Goal: Task Accomplishment & Management: Complete application form

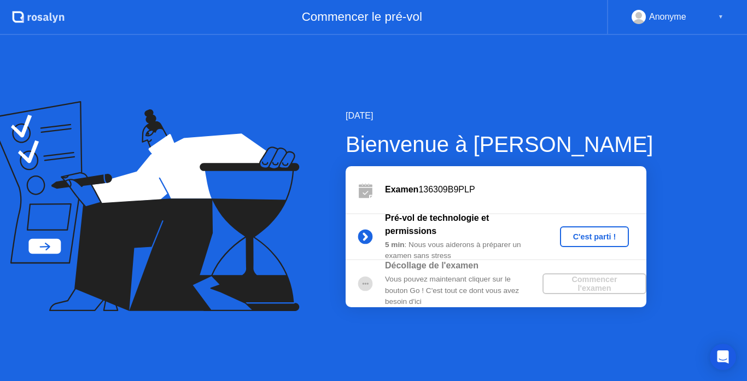
click at [591, 232] on div "C'est parti !" at bounding box center [594, 236] width 61 height 9
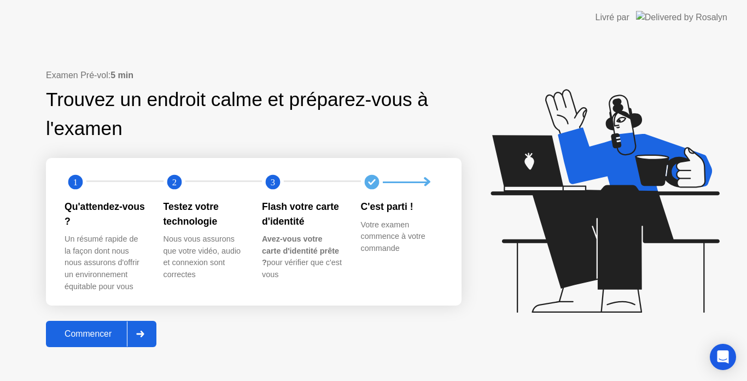
click at [97, 329] on div "Commencer" at bounding box center [88, 334] width 78 height 10
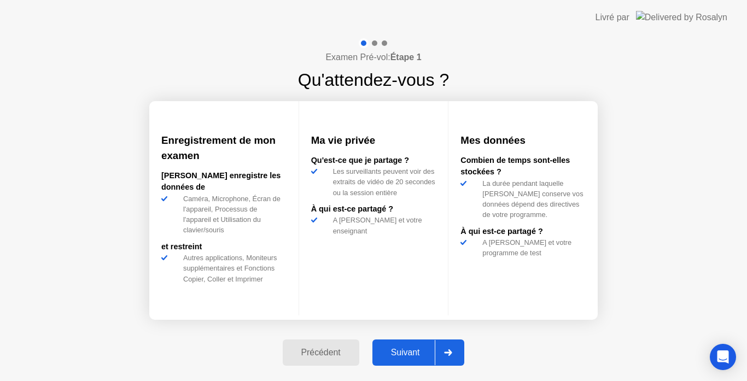
click at [421, 350] on div "Suivant" at bounding box center [405, 353] width 60 height 10
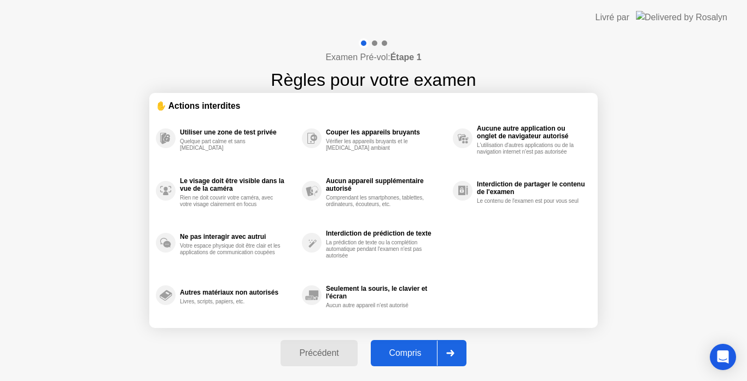
click at [400, 348] on div "Compris" at bounding box center [405, 353] width 63 height 10
select select "**********"
select select "*******"
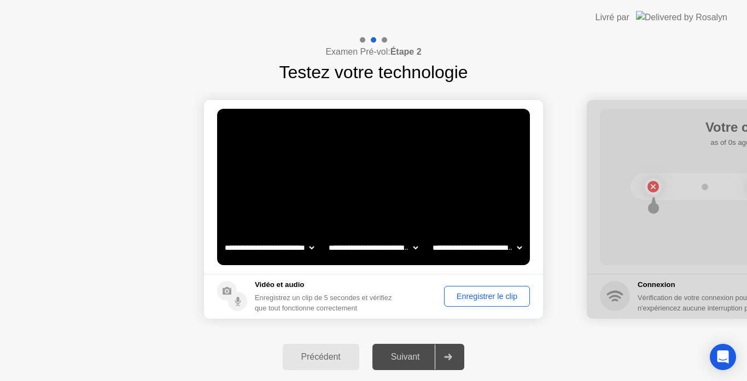
click at [230, 299] on circle at bounding box center [237, 301] width 19 height 19
click at [472, 293] on div "Enregistrer le clip" at bounding box center [487, 296] width 78 height 9
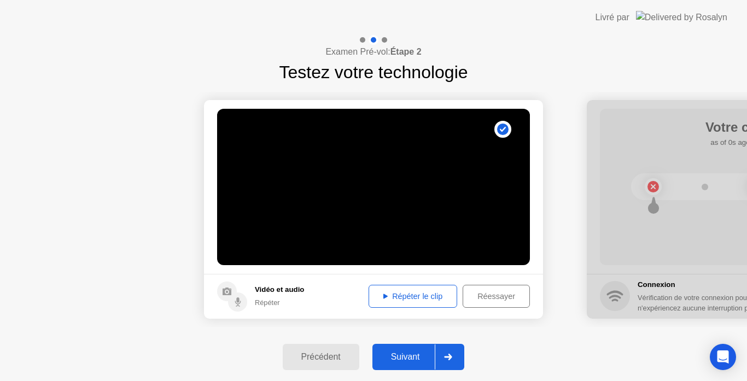
click at [442, 292] on div "Répéter le clip" at bounding box center [412, 296] width 81 height 9
click at [392, 295] on div "Répéter le clip" at bounding box center [412, 296] width 81 height 9
click at [372, 294] on div "Répéter le clip" at bounding box center [412, 296] width 81 height 9
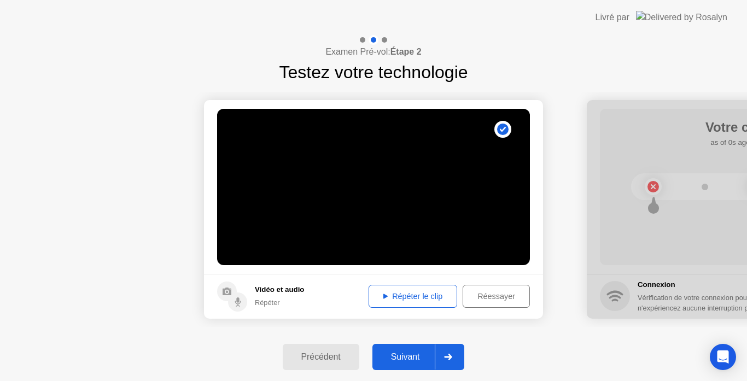
click at [470, 294] on div "Réessayer" at bounding box center [496, 296] width 60 height 9
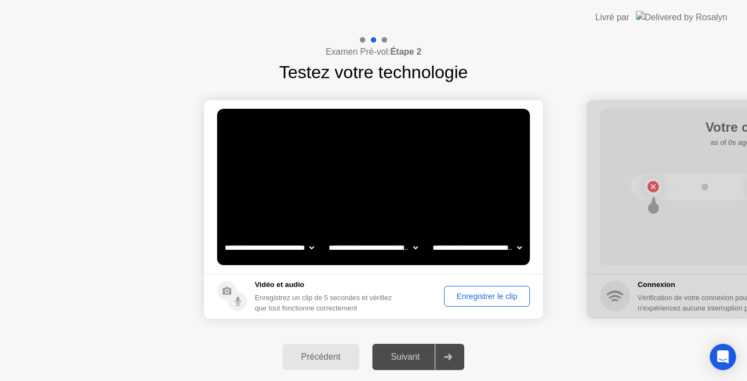
click at [470, 294] on div "Enregistrer le clip" at bounding box center [487, 296] width 78 height 9
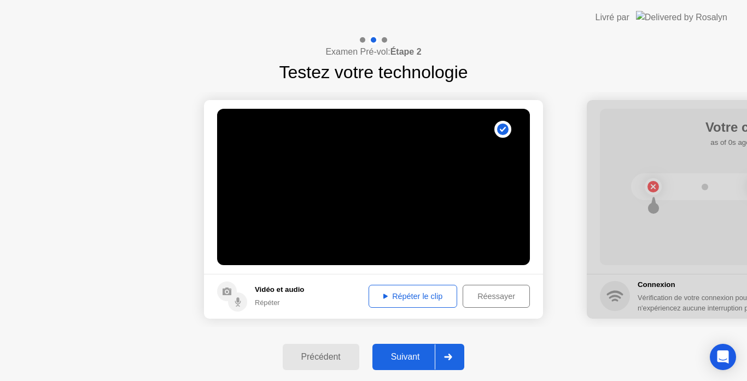
click at [404, 296] on div "Répéter le clip" at bounding box center [412, 296] width 81 height 9
click at [384, 289] on button "Répéter le clip" at bounding box center [412, 296] width 89 height 23
click at [277, 289] on h5 "Vidéo et audio" at bounding box center [279, 289] width 49 height 11
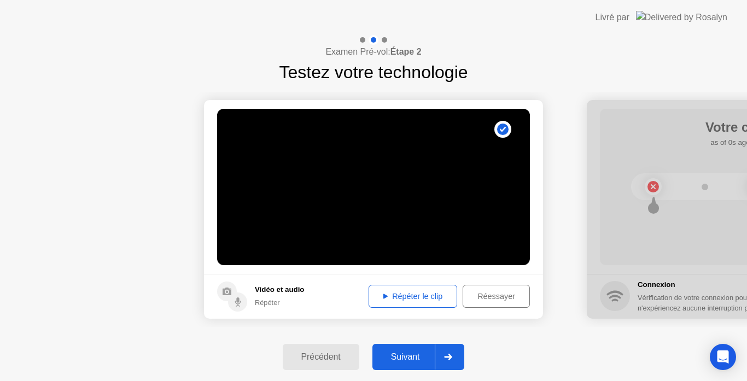
click at [420, 297] on div "Répéter le clip" at bounding box center [412, 296] width 81 height 9
click at [489, 298] on div "Réessayer" at bounding box center [496, 296] width 60 height 9
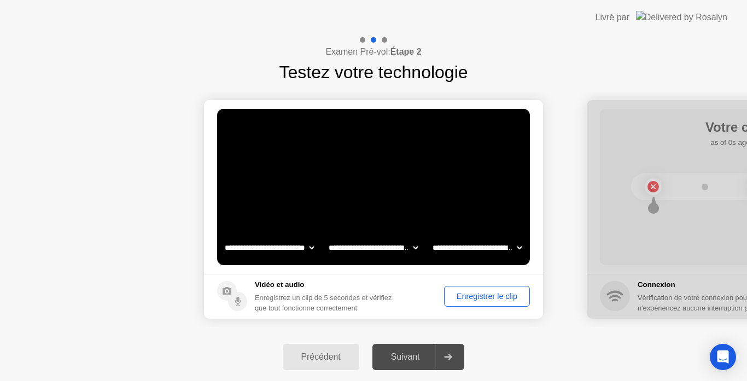
click at [489, 298] on div "Enregistrer le clip" at bounding box center [487, 296] width 78 height 9
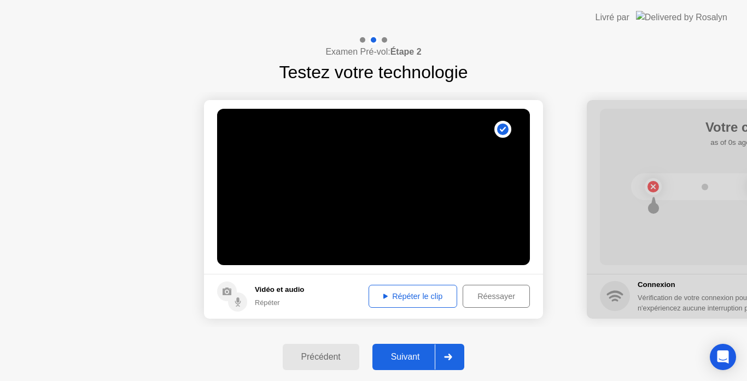
click at [418, 292] on div "Répéter le clip" at bounding box center [412, 296] width 81 height 9
click at [421, 289] on button "Répéter le clip" at bounding box center [412, 296] width 89 height 23
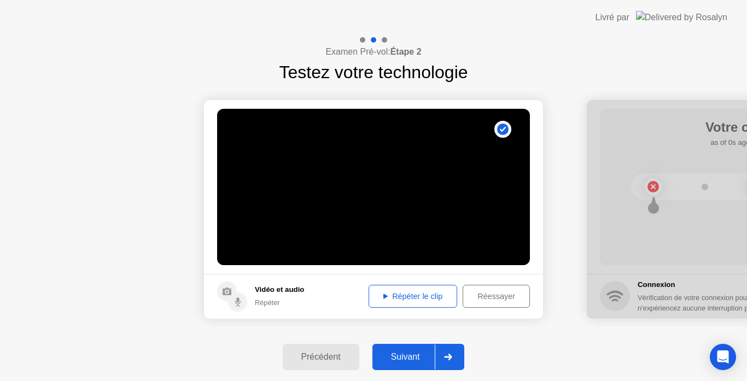
click at [430, 283] on footer "Vidéo et audio Répéter Répéter le clip Réessayer" at bounding box center [373, 296] width 339 height 45
click at [430, 298] on div "Répéter le clip" at bounding box center [412, 296] width 81 height 9
click at [441, 294] on div "Répéter le clip" at bounding box center [412, 296] width 81 height 9
click at [440, 294] on div "Répéter le clip" at bounding box center [412, 296] width 81 height 9
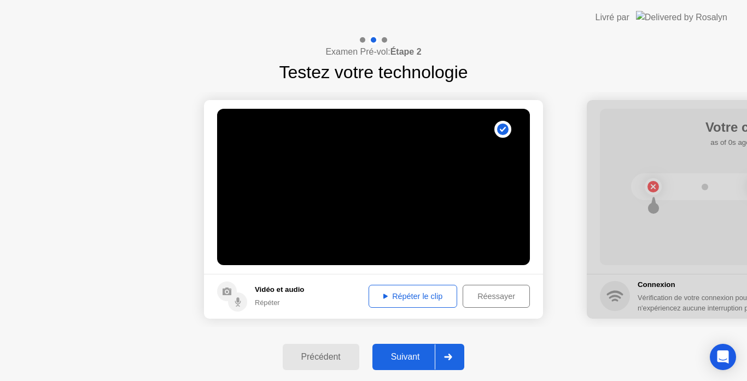
click at [498, 292] on div "Réessayer" at bounding box center [496, 296] width 60 height 9
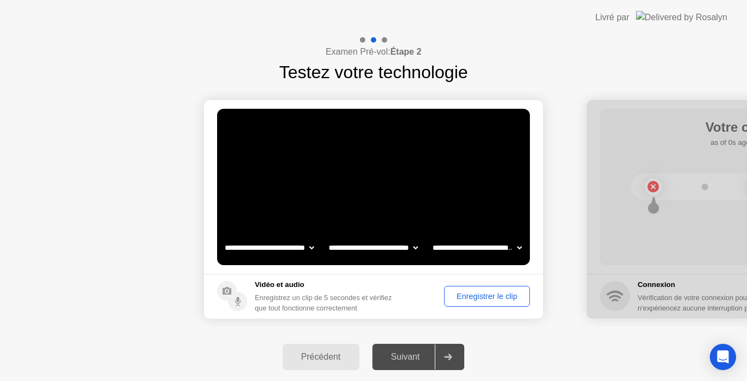
click at [516, 246] on select "**********" at bounding box center [476, 248] width 93 height 22
click at [430, 237] on select "**********" at bounding box center [476, 248] width 93 height 22
click at [486, 298] on div "Enregistrer le clip" at bounding box center [487, 296] width 78 height 9
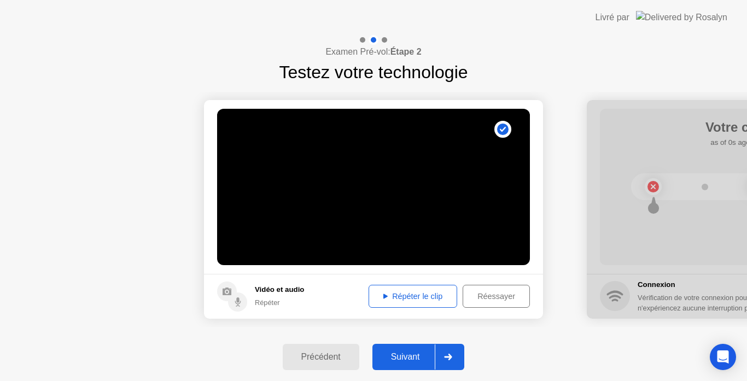
click at [428, 296] on div "Répéter le clip" at bounding box center [412, 296] width 81 height 9
click at [283, 290] on h5 "Vidéo et audio" at bounding box center [279, 289] width 49 height 11
click at [265, 290] on h5 "Vidéo et audio" at bounding box center [279, 289] width 49 height 11
click at [231, 294] on icon at bounding box center [226, 291] width 9 height 8
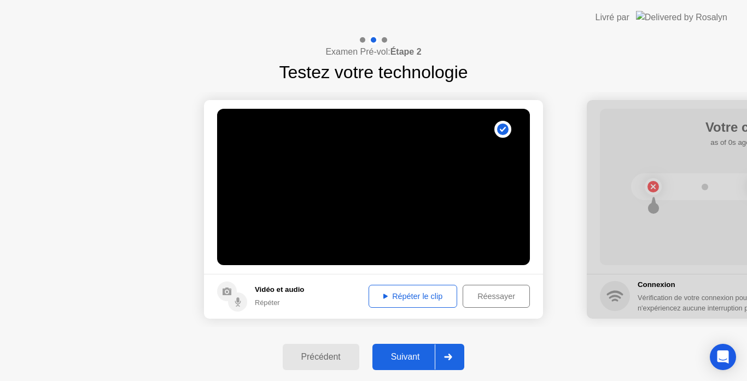
click at [512, 288] on button "Réessayer" at bounding box center [495, 296] width 67 height 23
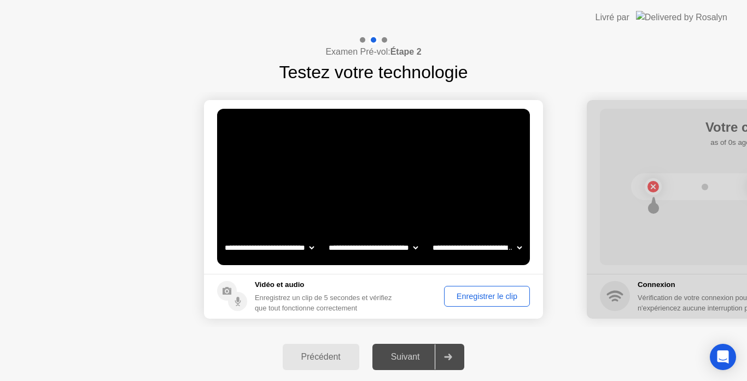
click at [414, 247] on select "**********" at bounding box center [372, 248] width 93 height 22
click at [513, 243] on select "**********" at bounding box center [476, 248] width 93 height 22
select select "*******"
click at [430, 237] on select "**********" at bounding box center [476, 248] width 93 height 22
click at [413, 244] on select "**********" at bounding box center [372, 248] width 93 height 22
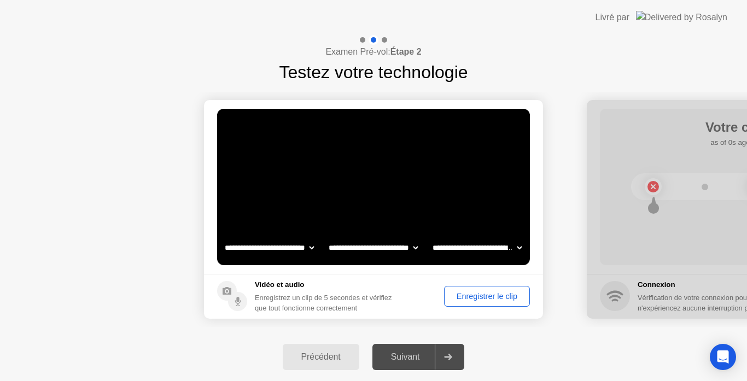
select select "**********"
click at [326, 237] on select "**********" at bounding box center [372, 248] width 93 height 22
click at [463, 298] on div "Enregistrer le clip" at bounding box center [487, 296] width 78 height 9
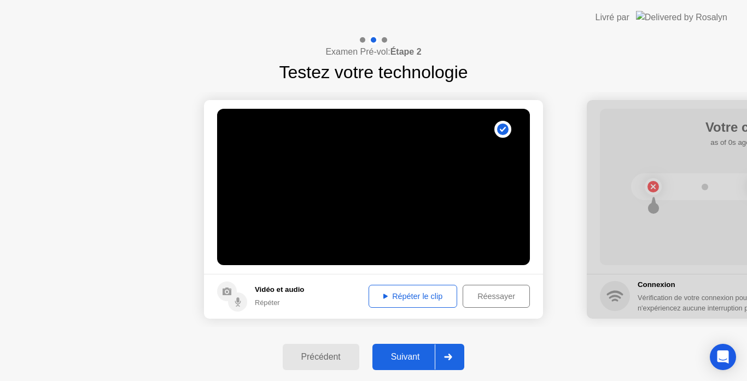
click at [418, 301] on div "Répéter le clip" at bounding box center [412, 296] width 81 height 9
click at [450, 353] on div at bounding box center [448, 356] width 26 height 25
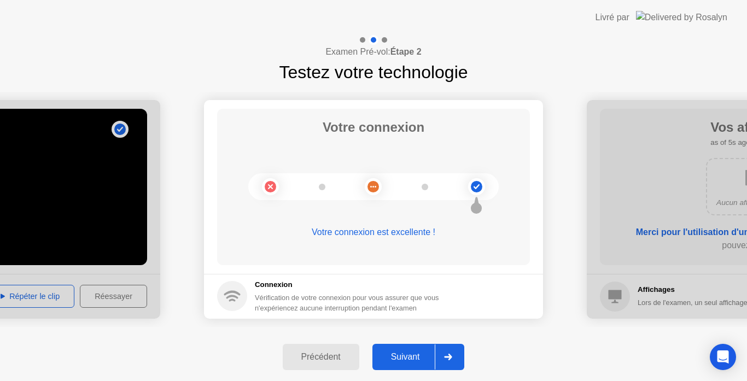
click at [450, 353] on div at bounding box center [448, 356] width 26 height 25
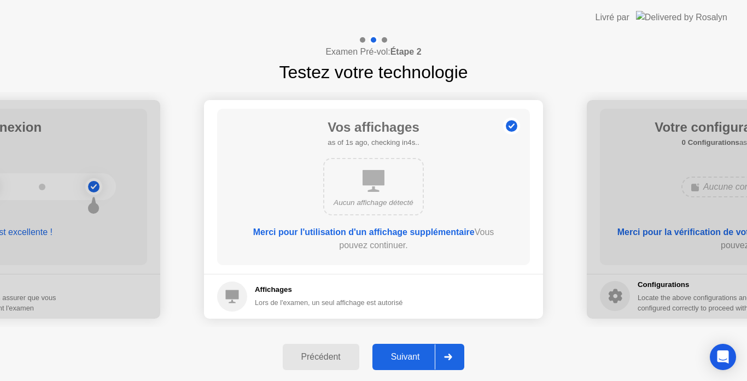
click at [450, 353] on div at bounding box center [448, 356] width 26 height 25
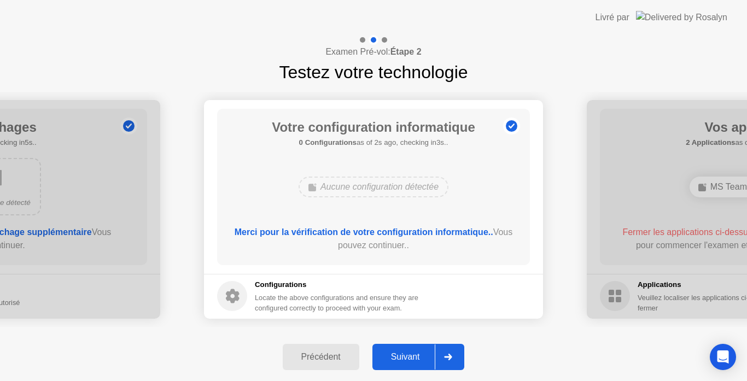
click at [450, 353] on div at bounding box center [448, 356] width 26 height 25
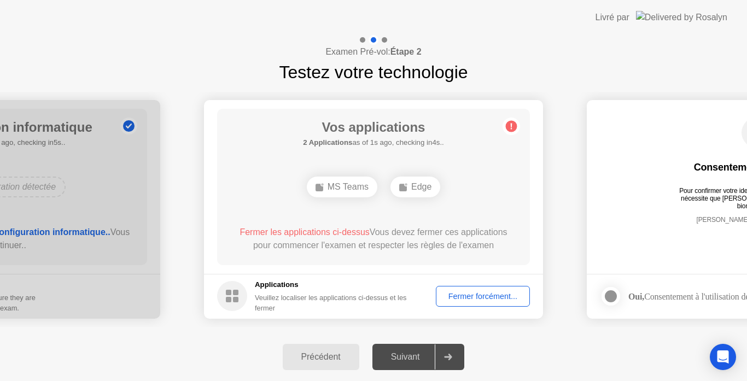
click at [494, 296] on div "Fermer forcément..." at bounding box center [482, 296] width 86 height 9
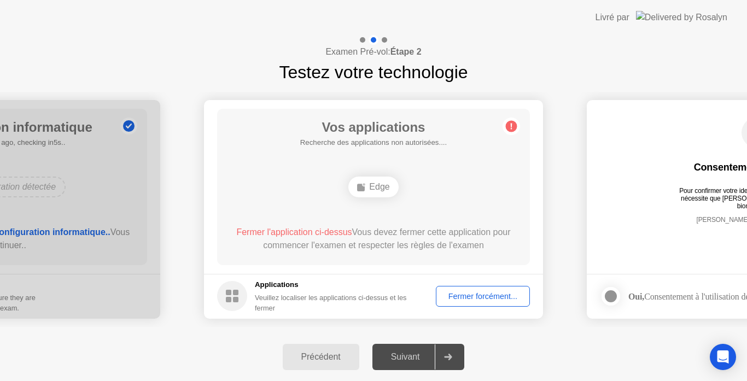
click at [503, 295] on div "Fermer forcément..." at bounding box center [482, 296] width 86 height 9
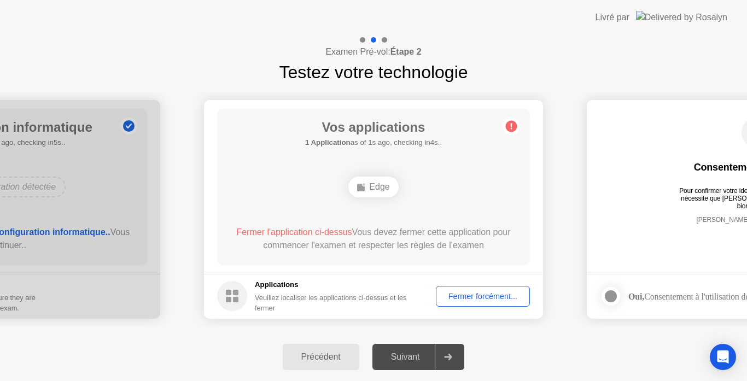
click at [315, 290] on div "Applications Veuillez localiser les applications ci-dessus et les fermer" at bounding box center [338, 296] width 166 height 34
click at [461, 294] on div "Fermer forcément..." at bounding box center [482, 296] width 86 height 9
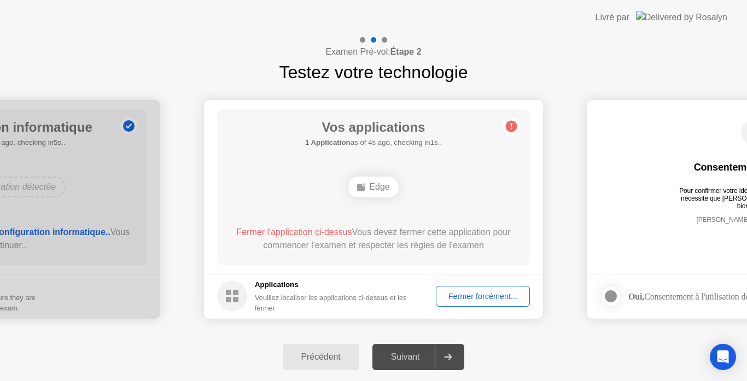
click at [472, 292] on div "Fermer forcément..." at bounding box center [482, 296] width 86 height 9
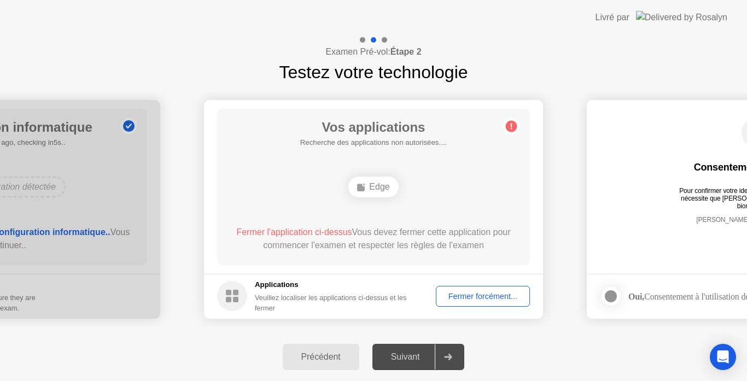
click at [431, 251] on div "Fermer l'application ci-dessus Vous devez fermer cette application pour commenc…" at bounding box center [373, 239] width 281 height 26
click at [400, 357] on div "Suivant" at bounding box center [405, 357] width 60 height 10
click at [468, 297] on div "Fermer forcément..." at bounding box center [482, 296] width 86 height 9
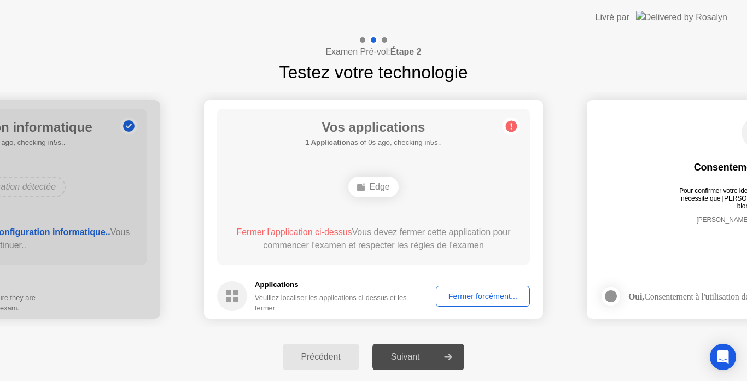
click at [291, 292] on div "Veuillez localiser les applications ci-dessus et les fermer" at bounding box center [338, 302] width 166 height 21
click at [227, 304] on circle at bounding box center [232, 296] width 30 height 30
click at [286, 230] on span "Fermer l'application ci-dessus" at bounding box center [293, 231] width 115 height 9
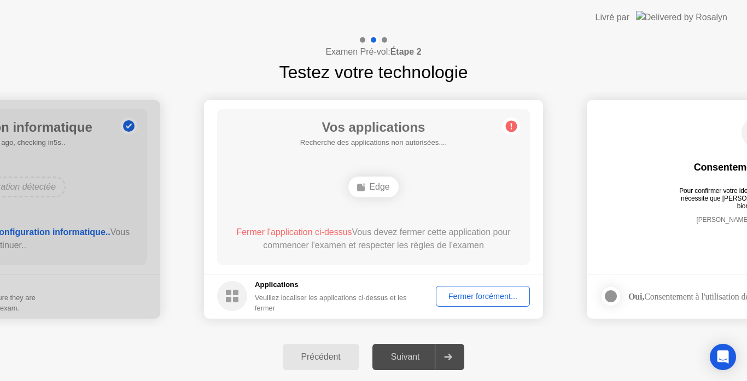
click at [368, 191] on div "Edge" at bounding box center [373, 187] width 50 height 21
click at [477, 294] on div "Fermer forcément..." at bounding box center [482, 296] width 86 height 9
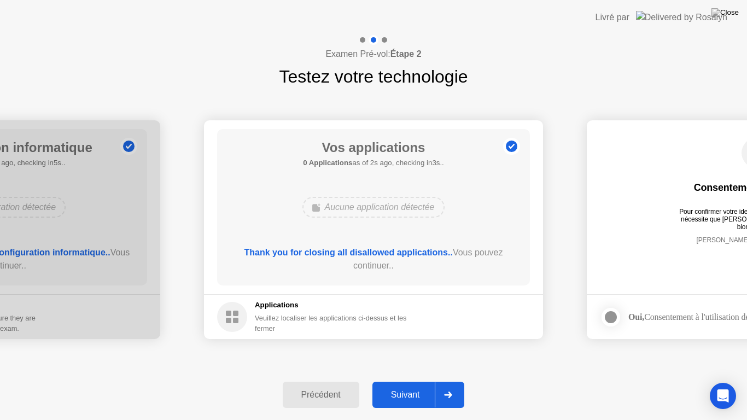
click at [410, 380] on div "Suivant" at bounding box center [405, 395] width 60 height 10
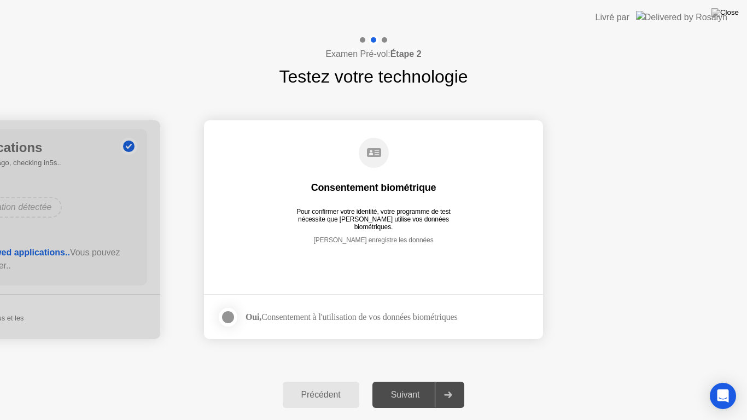
click at [277, 316] on div "Oui, Consentement à l'utilisation de vos données biométriques" at bounding box center [351, 317] width 212 height 10
click at [260, 312] on strong "Oui," at bounding box center [253, 316] width 16 height 9
click at [224, 318] on div at bounding box center [227, 316] width 13 height 13
click at [397, 380] on div "Suivant" at bounding box center [405, 395] width 60 height 10
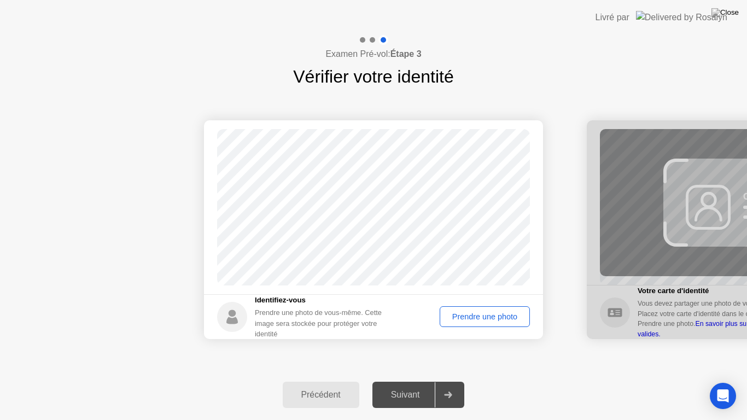
click at [477, 315] on div "Prendre une photo" at bounding box center [484, 316] width 83 height 9
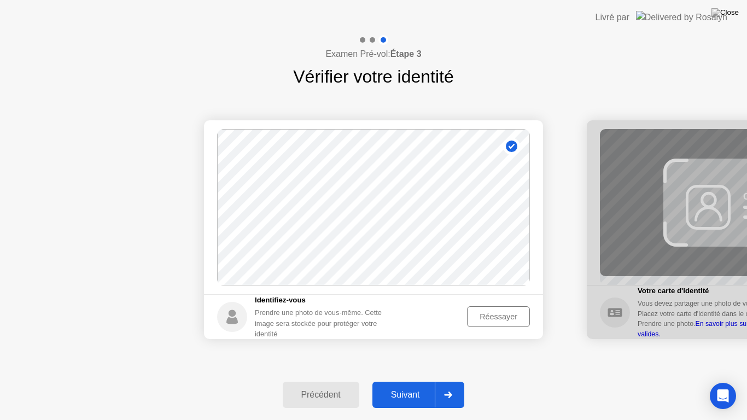
click at [500, 312] on div "Réessayer" at bounding box center [498, 316] width 55 height 9
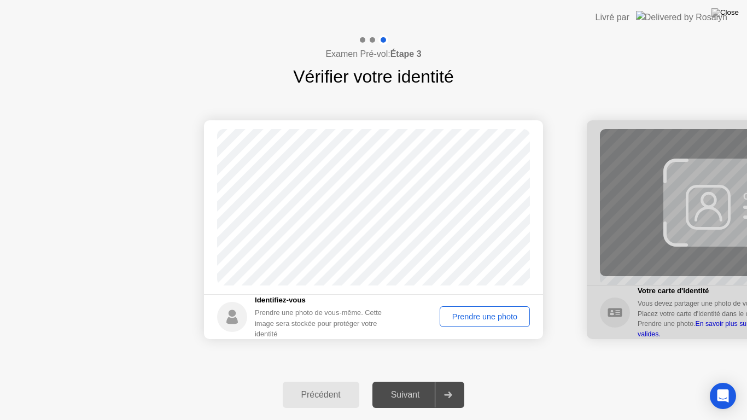
click at [489, 318] on div "Prendre une photo" at bounding box center [484, 316] width 83 height 9
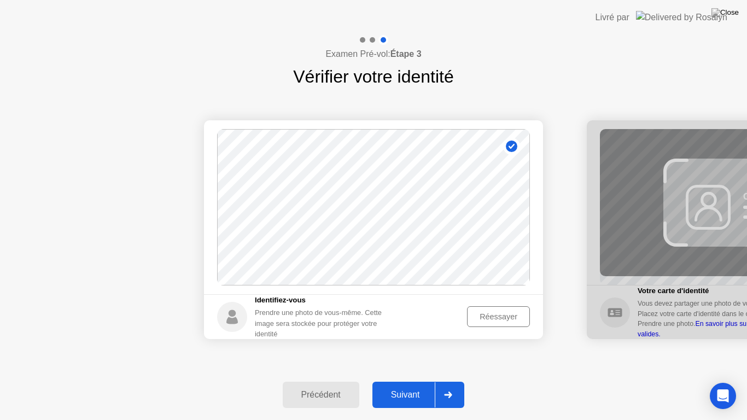
click at [424, 380] on div "Suivant" at bounding box center [405, 395] width 60 height 10
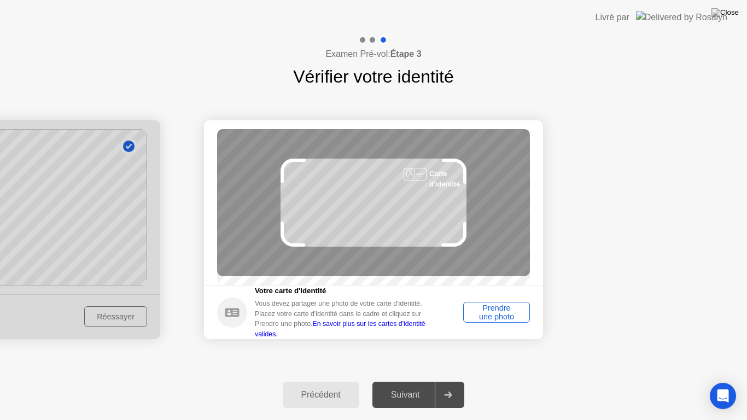
click at [503, 319] on div "Prendre une photo" at bounding box center [496, 311] width 59 height 17
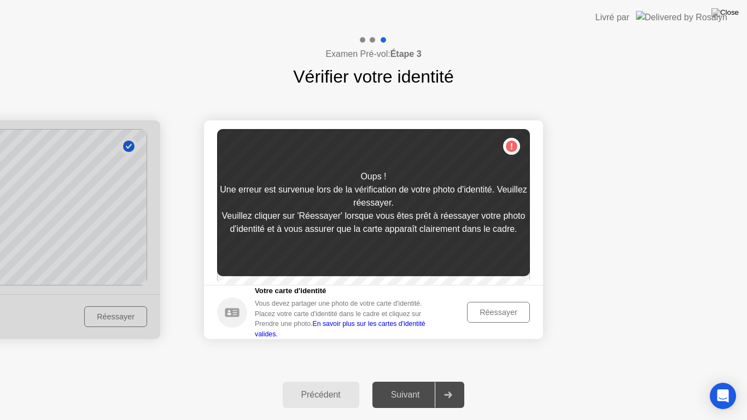
click at [376, 332] on link "En savoir plus sur les cartes d'identité valides." at bounding box center [340, 328] width 171 height 17
click at [499, 315] on div "Réessayer" at bounding box center [498, 312] width 55 height 9
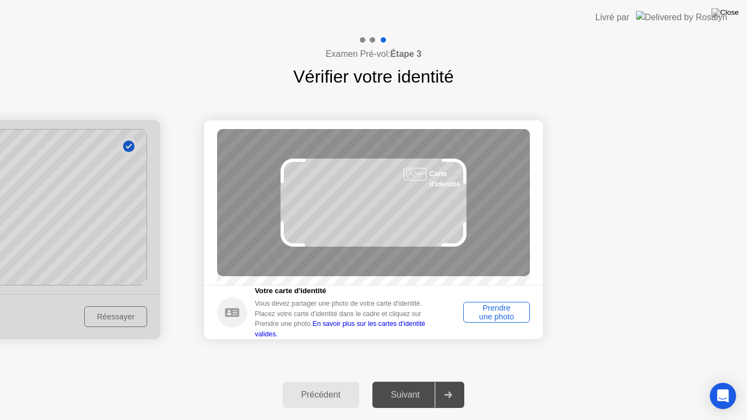
click at [498, 315] on div "Prendre une photo" at bounding box center [496, 311] width 59 height 17
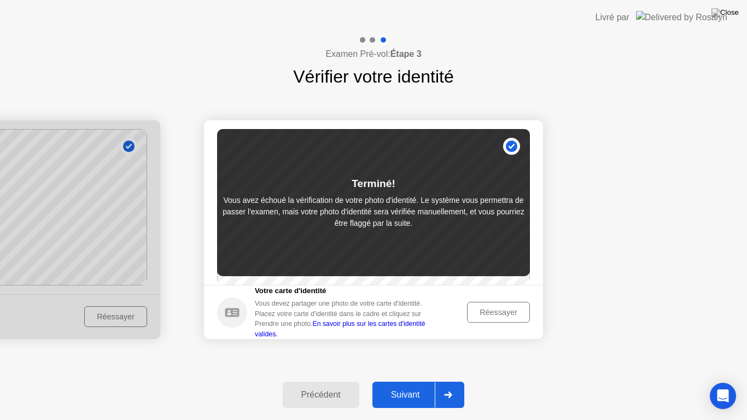
click at [498, 316] on div "Réessayer" at bounding box center [498, 312] width 55 height 9
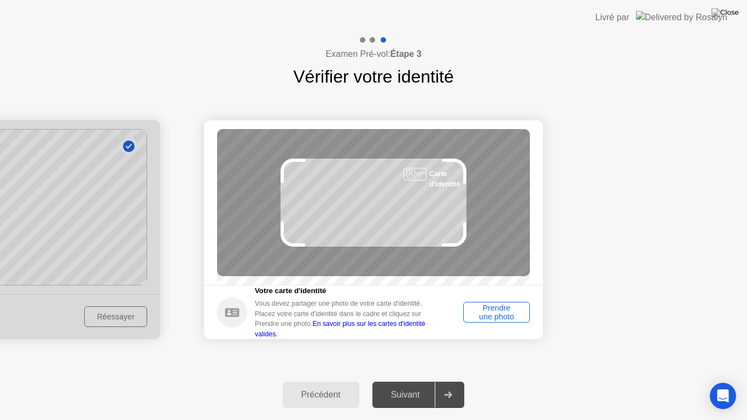
click at [497, 316] on div "Prendre une photo" at bounding box center [496, 311] width 59 height 17
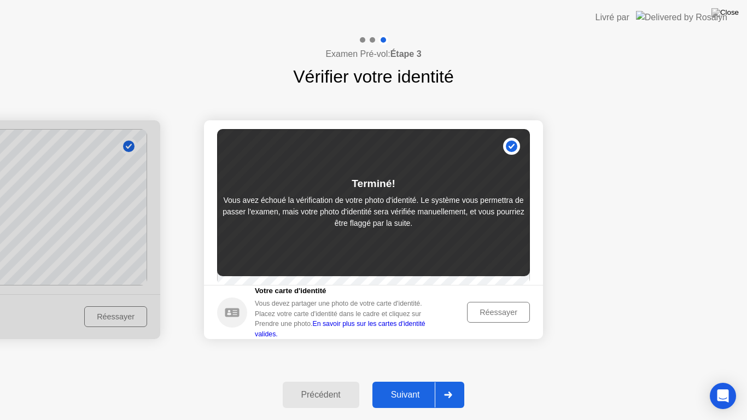
click at [424, 380] on button "Suivant" at bounding box center [418, 395] width 92 height 26
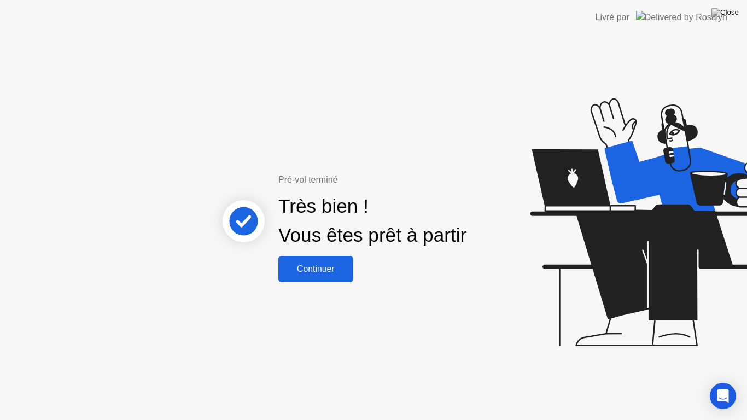
click at [317, 264] on div "Continuer" at bounding box center [315, 269] width 68 height 10
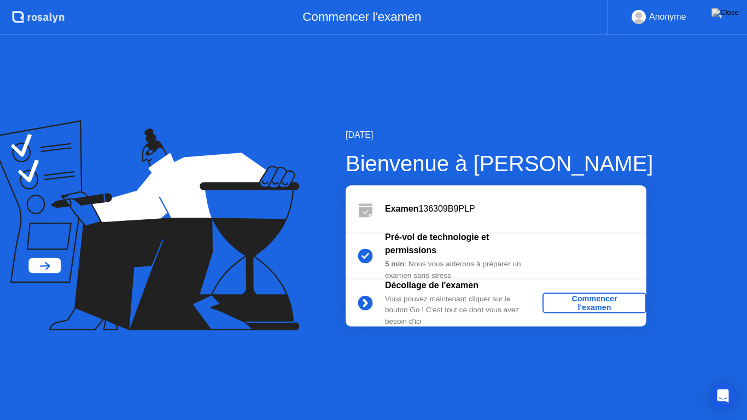
click at [586, 295] on div "Commencer l'examen" at bounding box center [594, 302] width 95 height 17
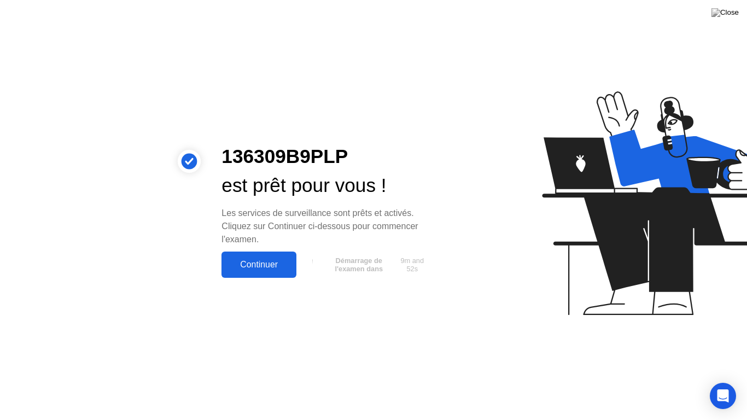
click at [285, 263] on div "Continuer" at bounding box center [259, 265] width 68 height 10
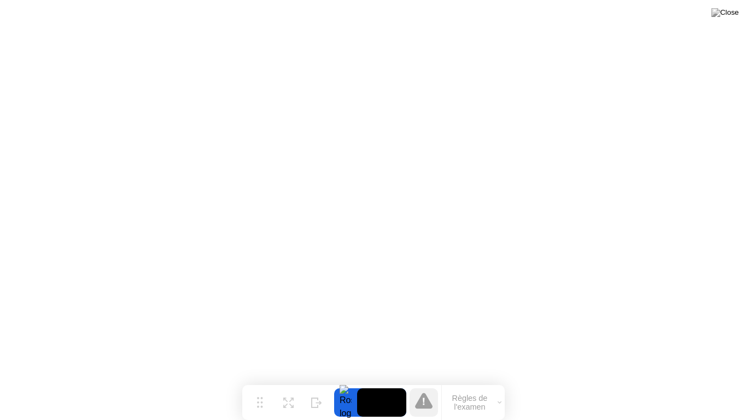
click at [468, 380] on button "Règles de l'examen" at bounding box center [473, 402] width 63 height 19
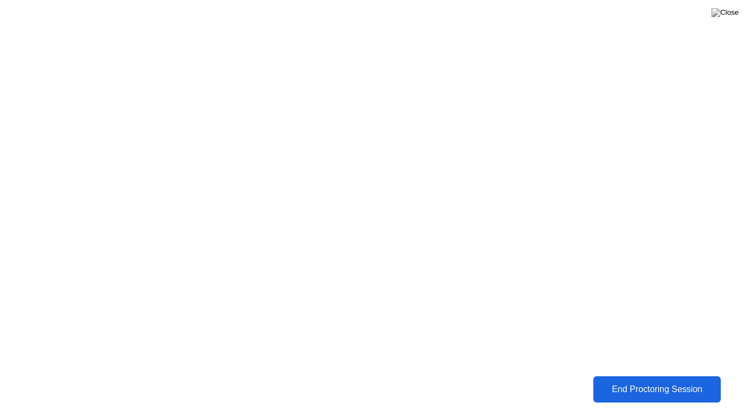
click at [644, 380] on div "End Proctoring Session" at bounding box center [656, 389] width 121 height 10
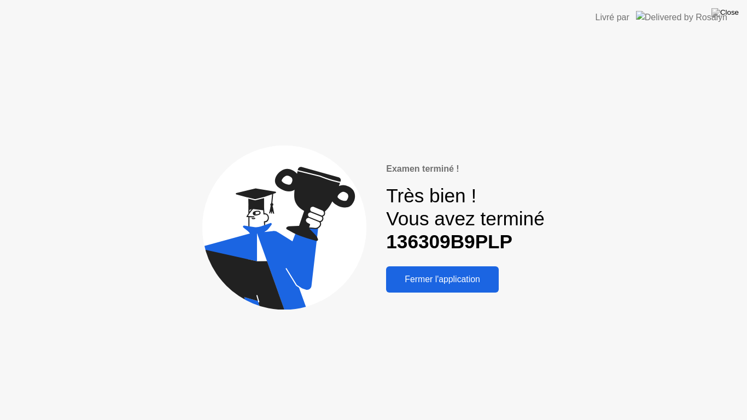
click at [438, 280] on div "Fermer l'application" at bounding box center [442, 279] width 106 height 10
